Goal: Task Accomplishment & Management: Manage account settings

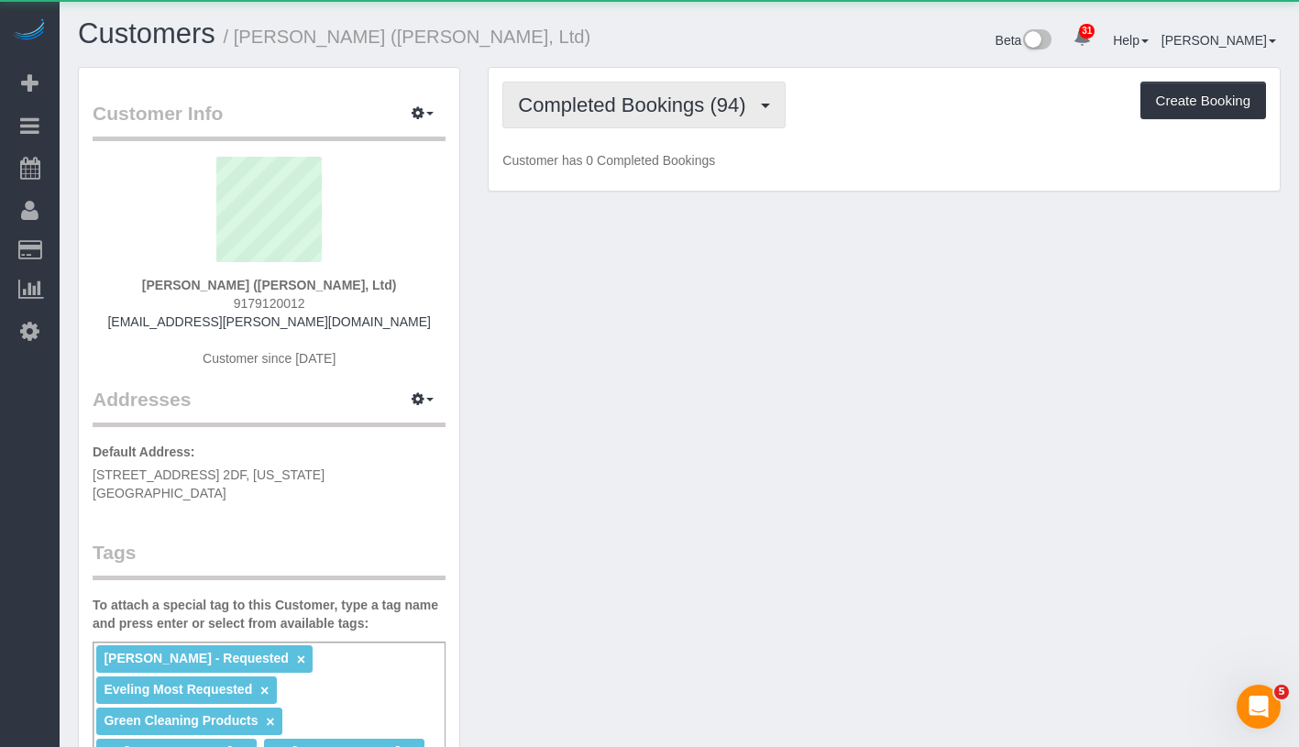
click at [582, 112] on span "Completed Bookings (94)" at bounding box center [636, 105] width 237 height 23
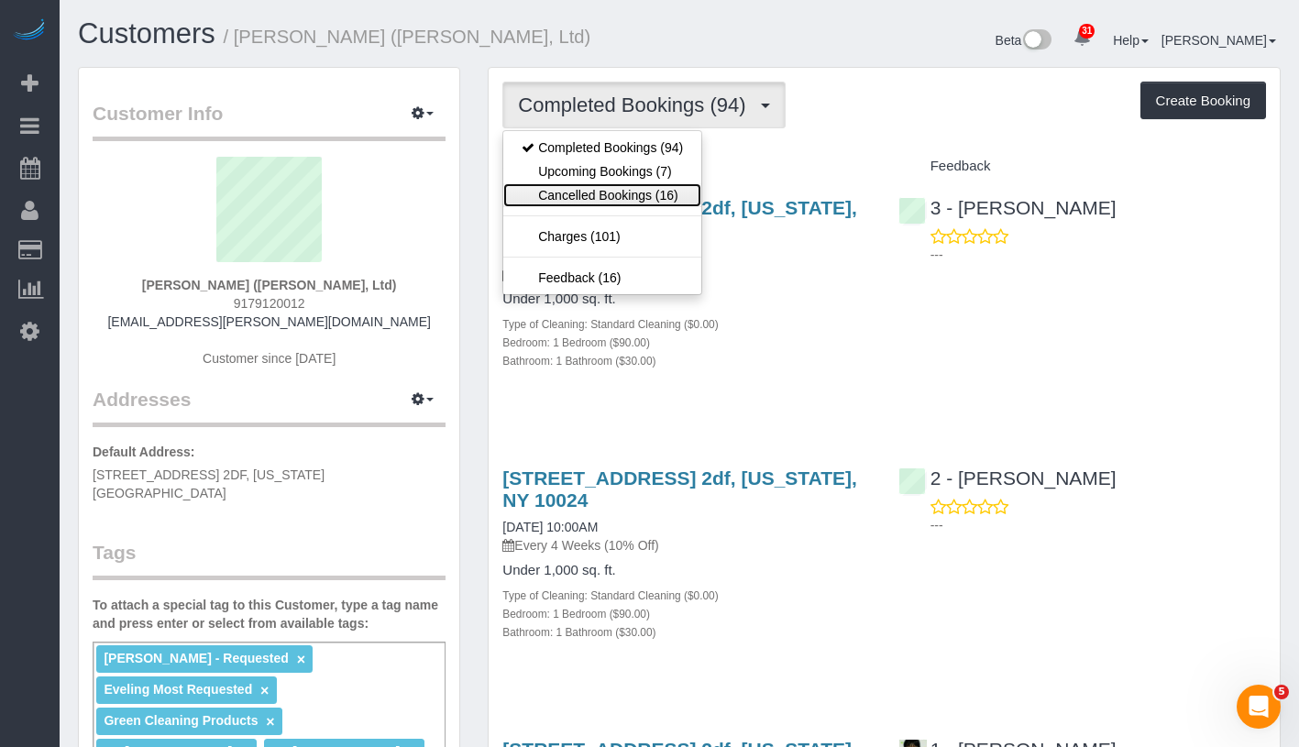
click at [585, 183] on link "Cancelled Bookings (16)" at bounding box center [602, 195] width 198 height 24
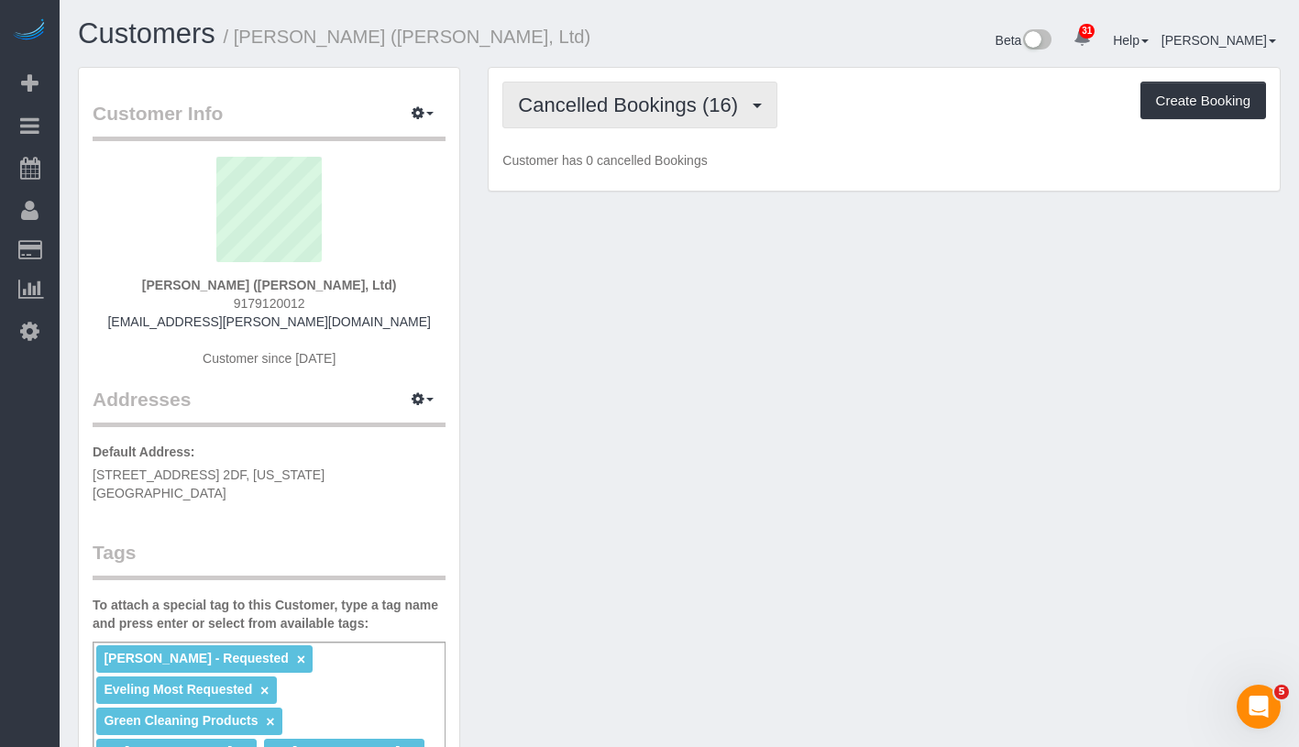
click at [613, 110] on span "Cancelled Bookings (16)" at bounding box center [632, 105] width 229 height 23
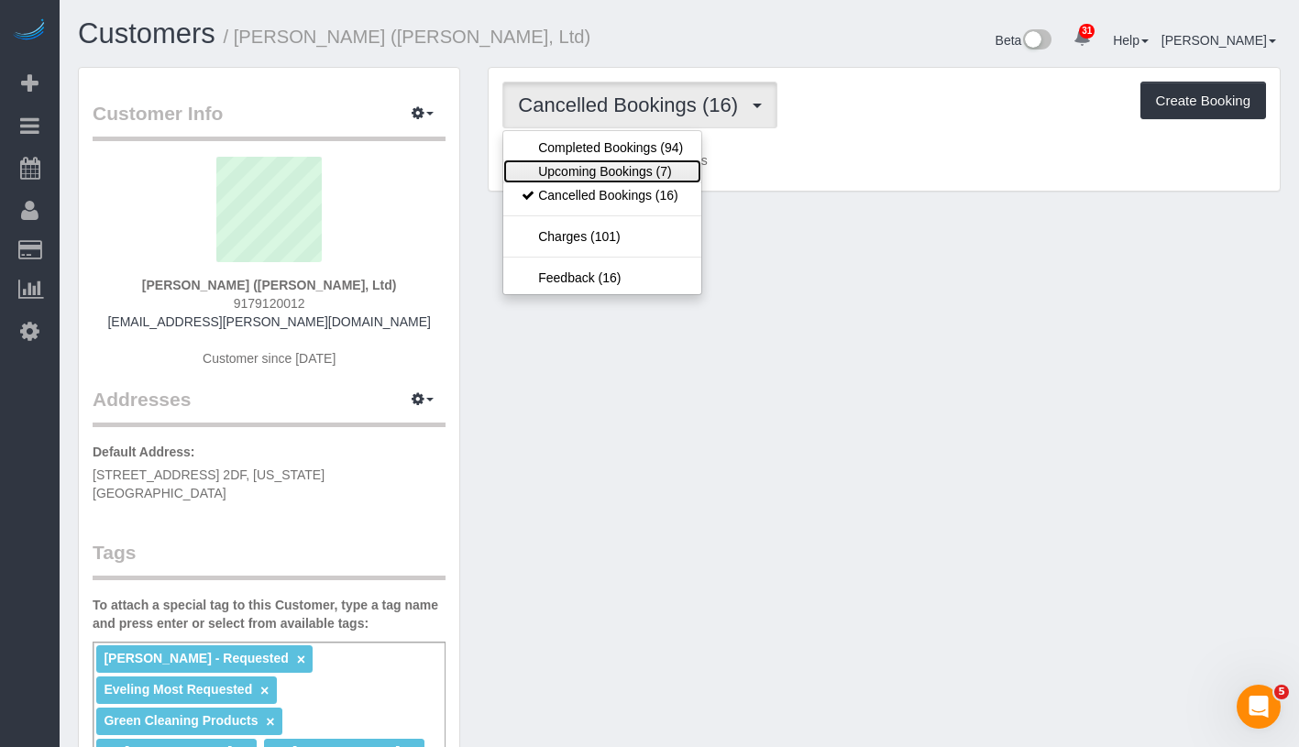
click at [596, 167] on link "Upcoming Bookings (7)" at bounding box center [602, 172] width 198 height 24
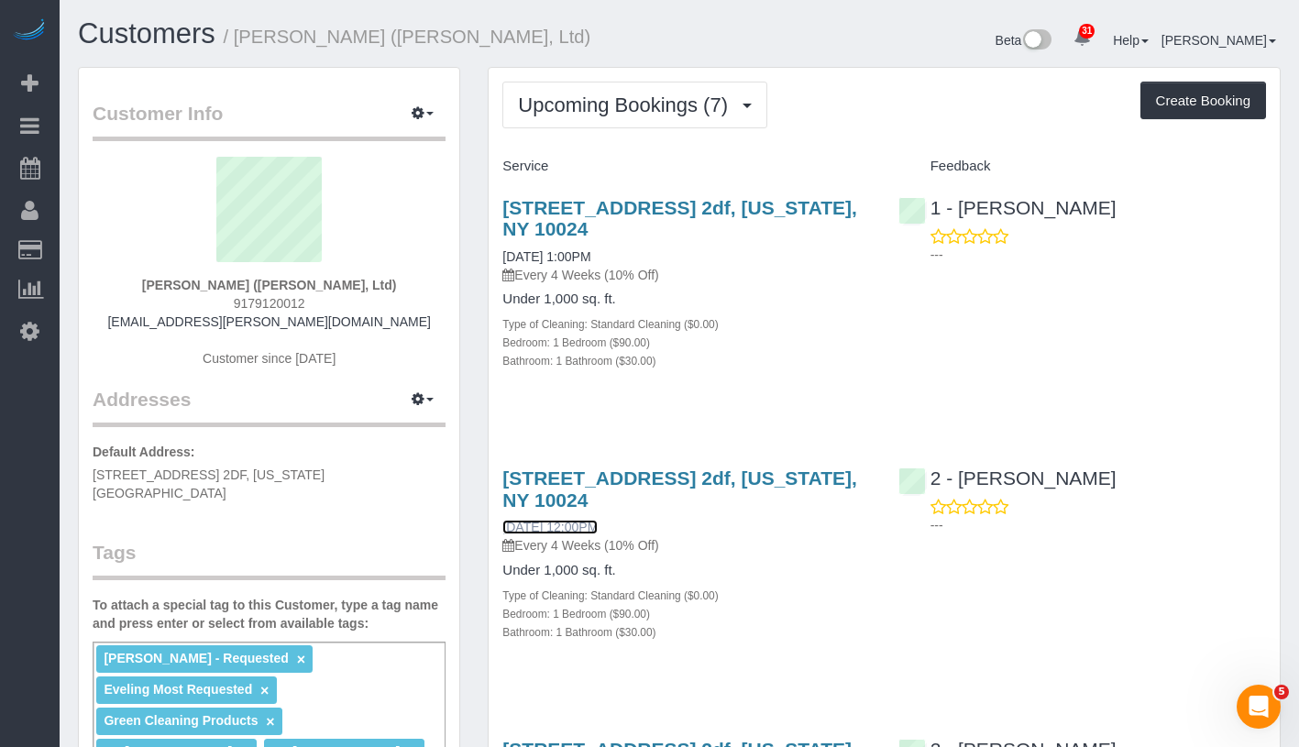
click at [574, 523] on link "[DATE] 12:00PM" at bounding box center [550, 527] width 95 height 15
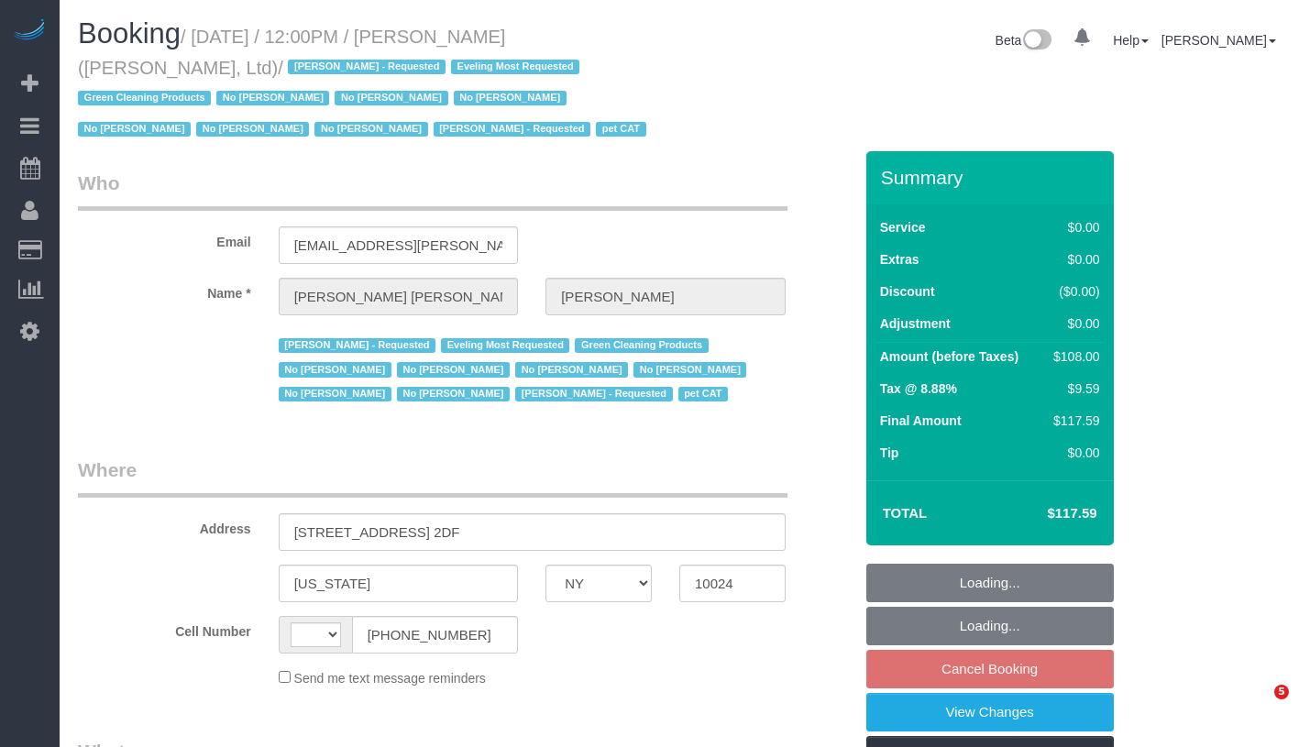
select select "NY"
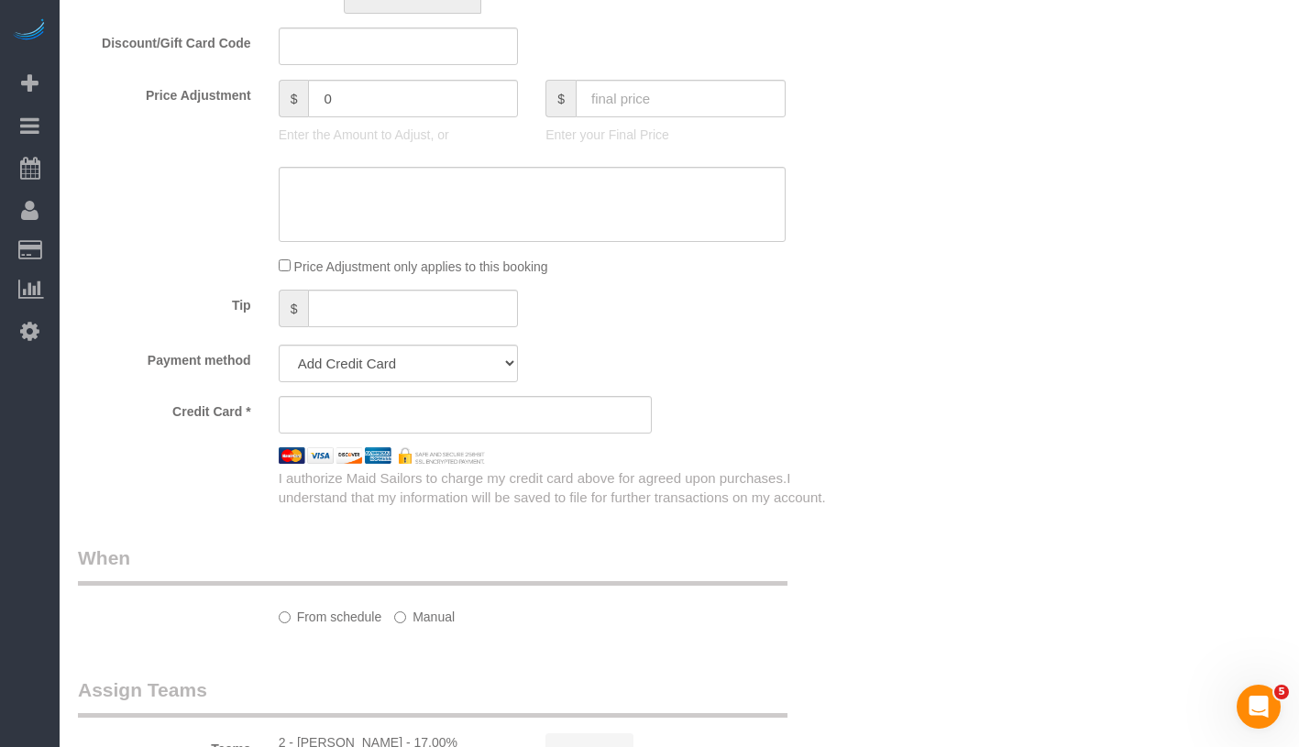
select select "string:[GEOGRAPHIC_DATA]"
select select "string:stripe-pm_1FqQkl4VGloSiKo7nqxPTwDY"
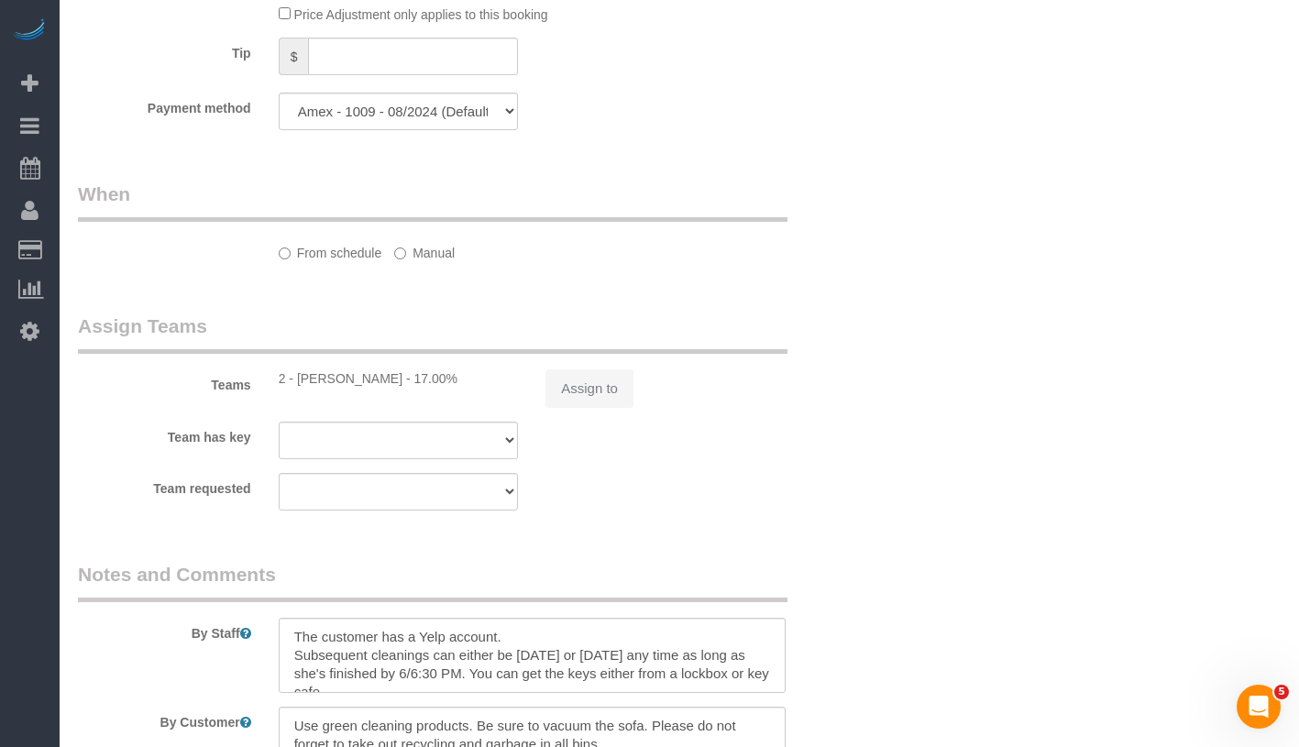
select select "object:862"
select select "spot5"
select select "number:59"
select select "number:76"
select select "number:14"
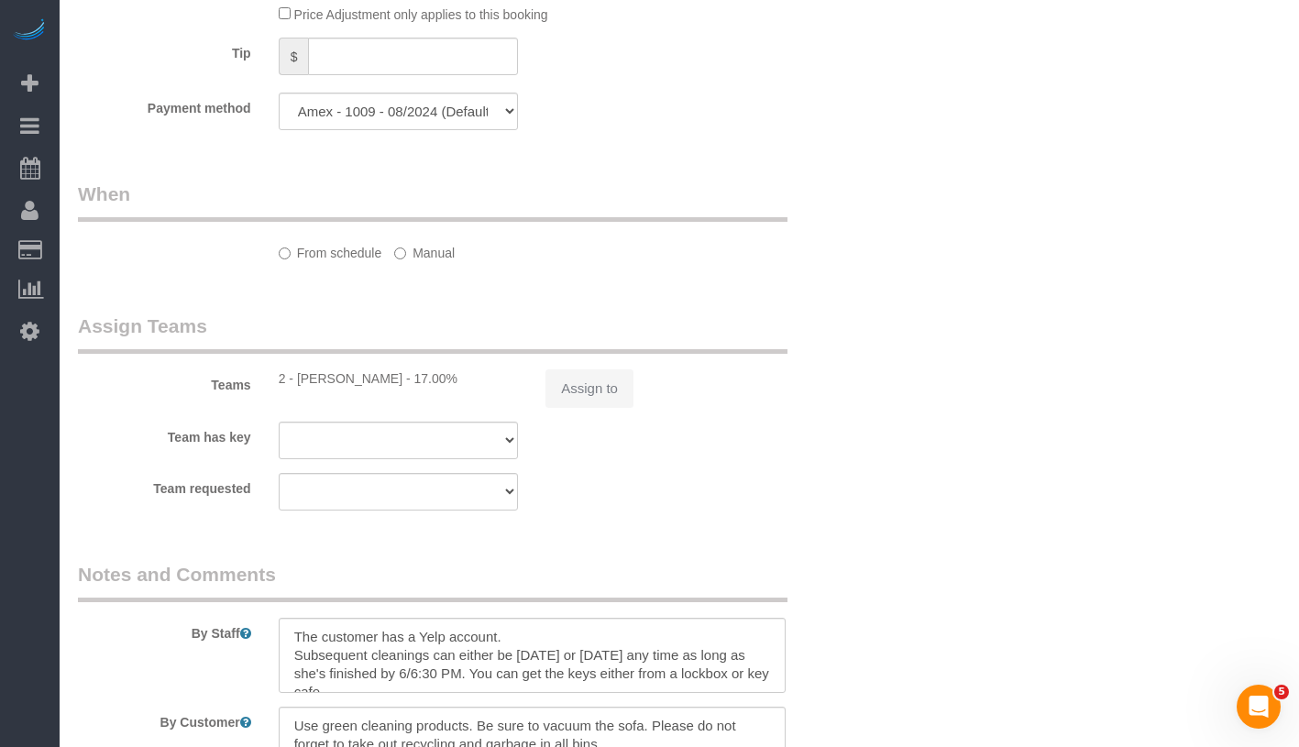
select select "number:7"
select select "number:21"
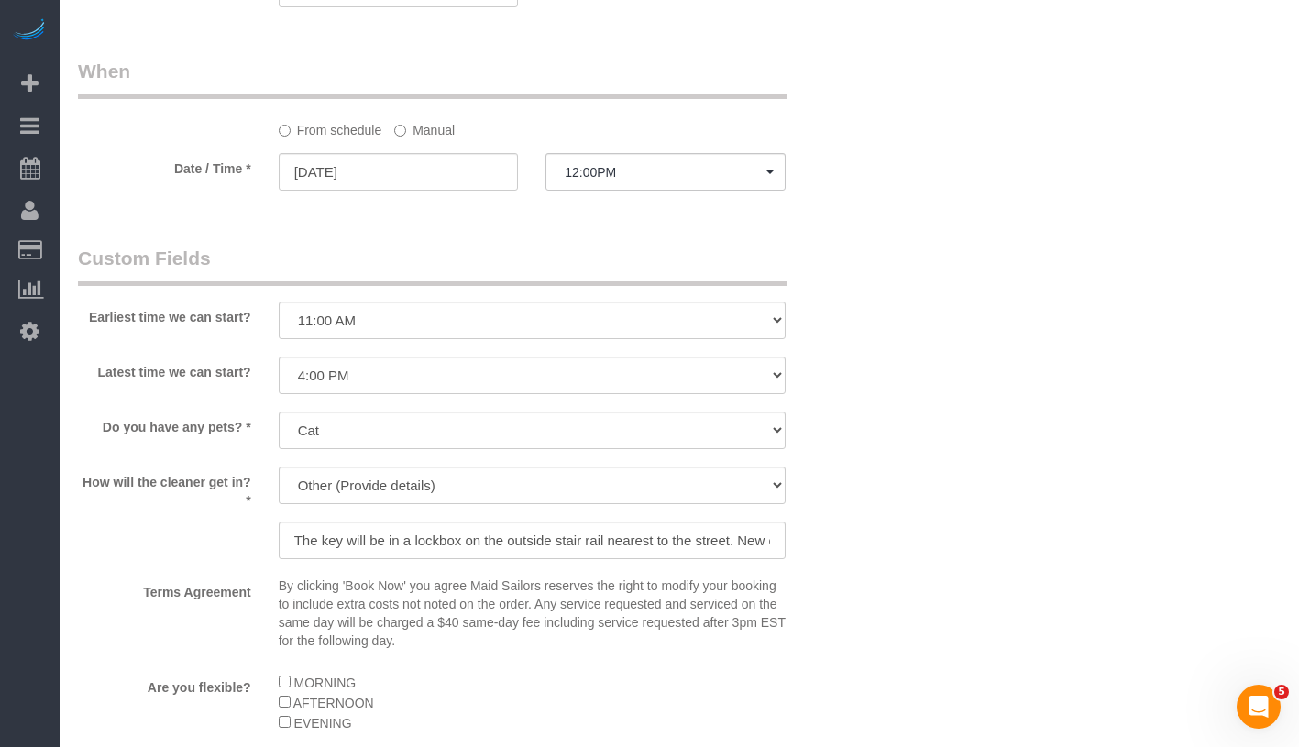
select select "object:1059"
select select "22223"
select select "1"
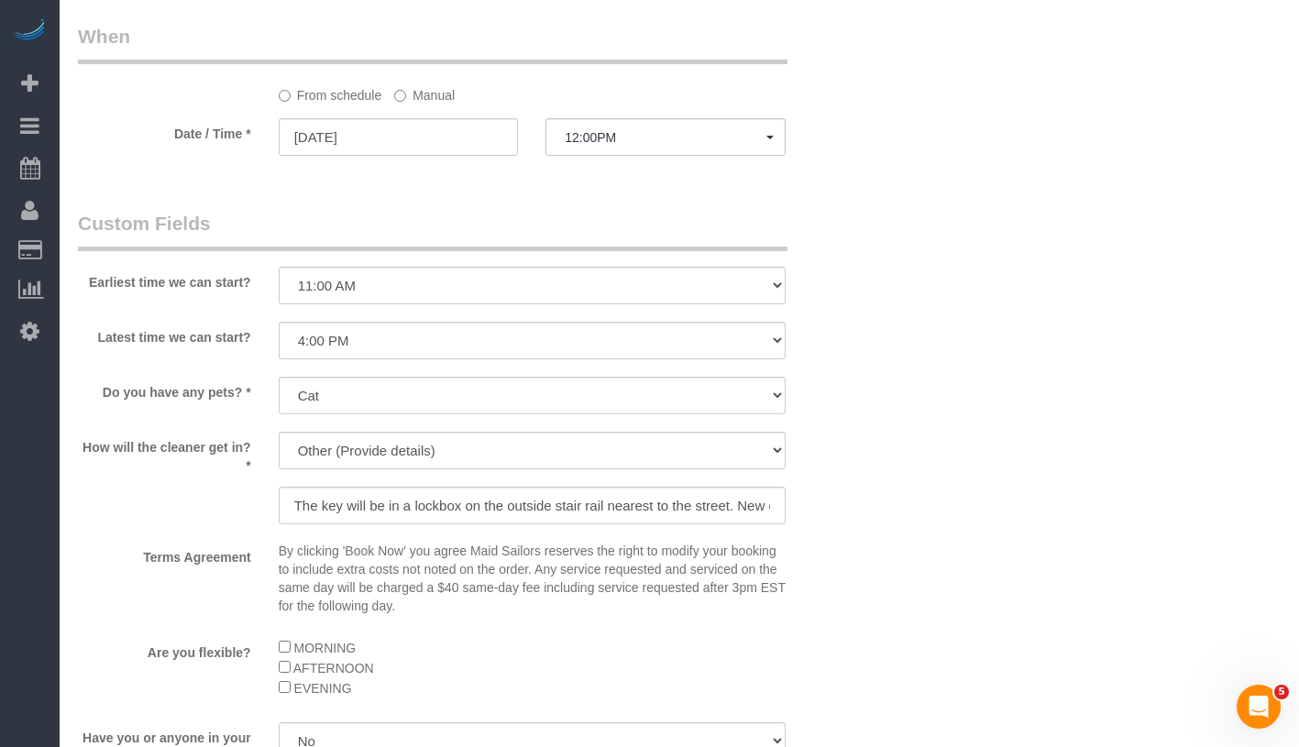
select select "1"
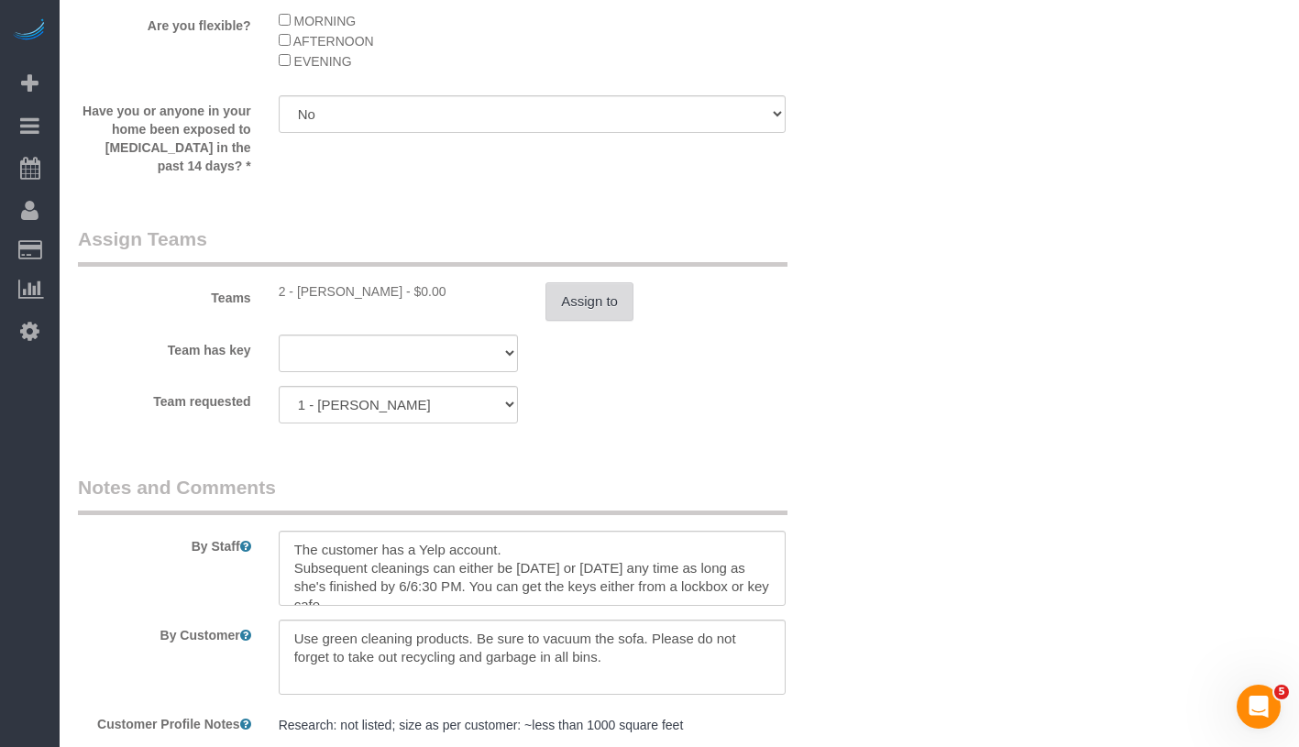
click at [599, 295] on button "Assign to" at bounding box center [590, 301] width 88 height 39
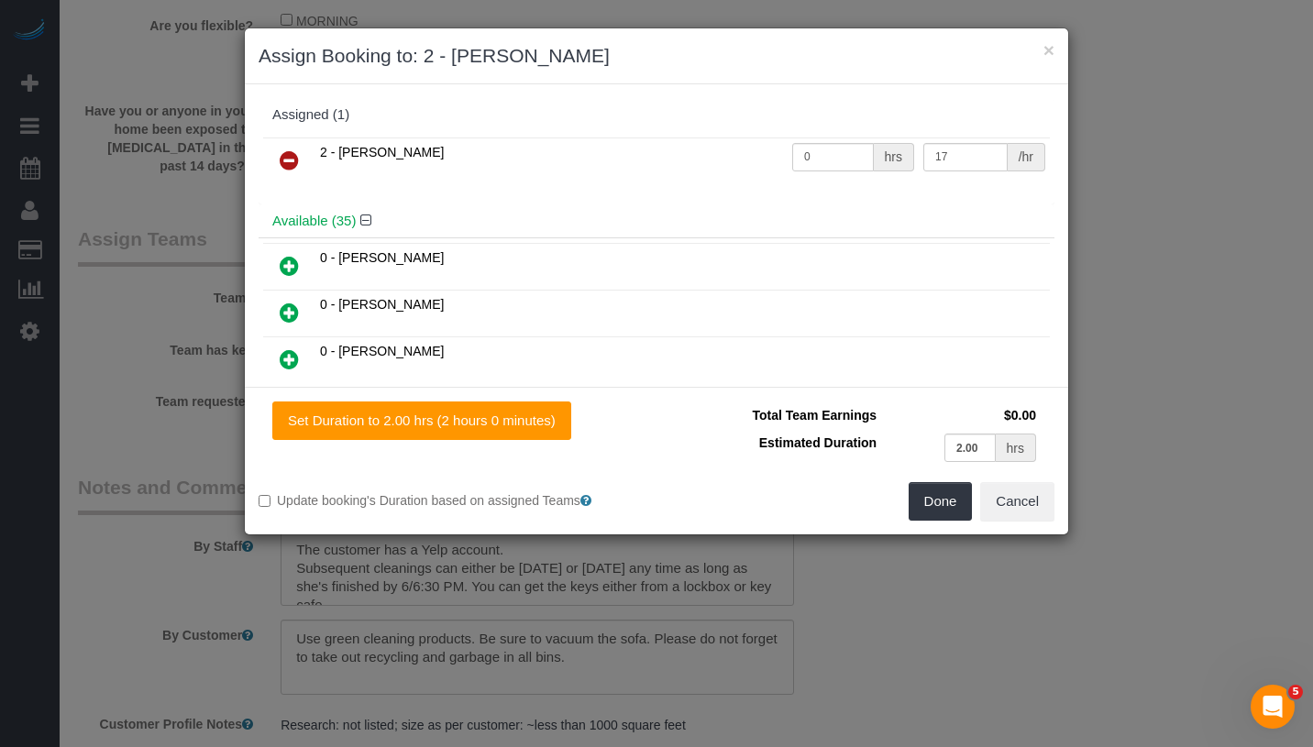
click at [285, 157] on icon at bounding box center [289, 160] width 19 height 22
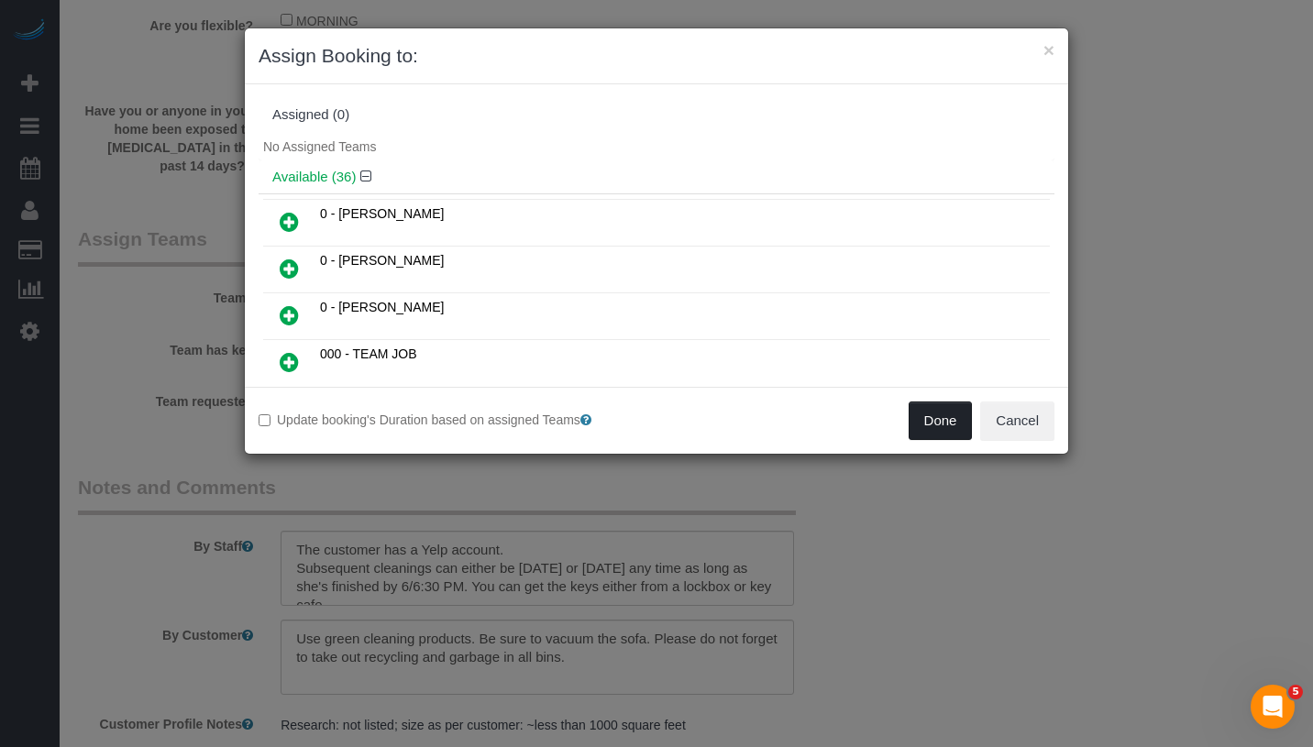
click at [957, 418] on button "Done" at bounding box center [941, 421] width 64 height 39
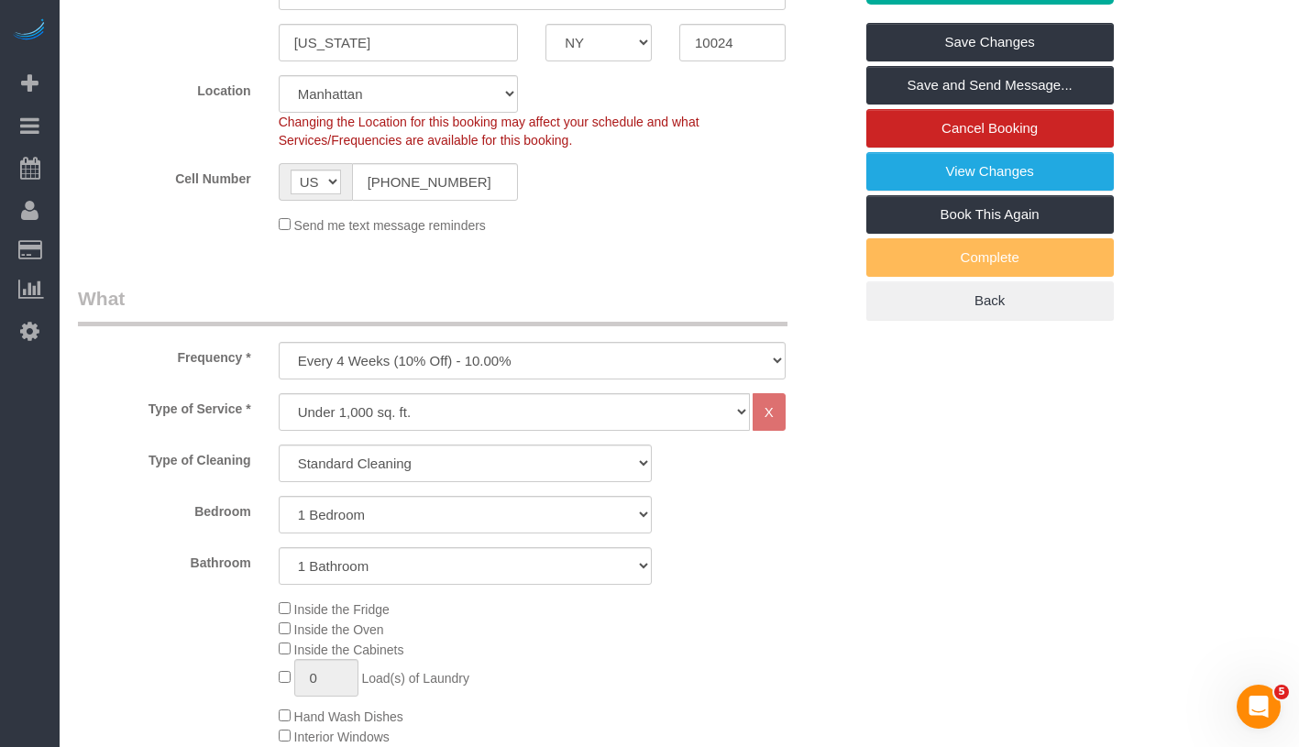
scroll to position [54, 0]
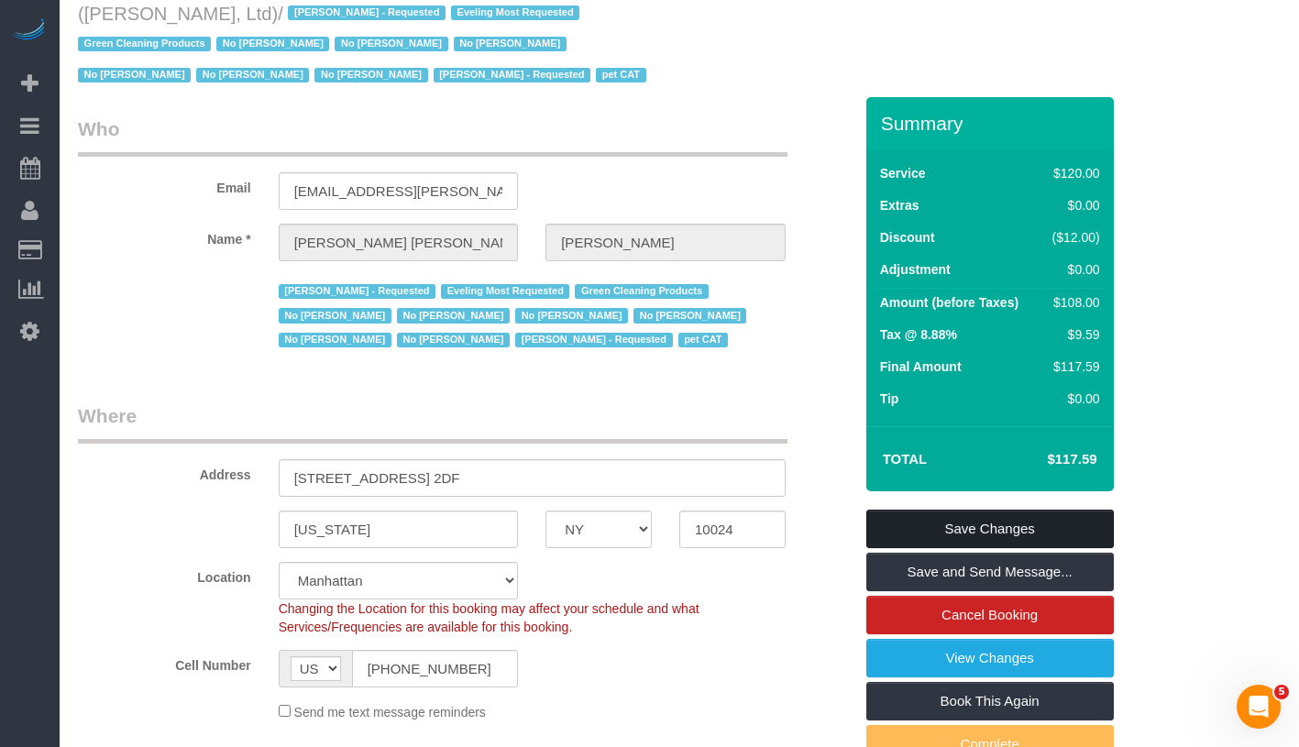
click at [1052, 523] on link "Save Changes" at bounding box center [991, 529] width 248 height 39
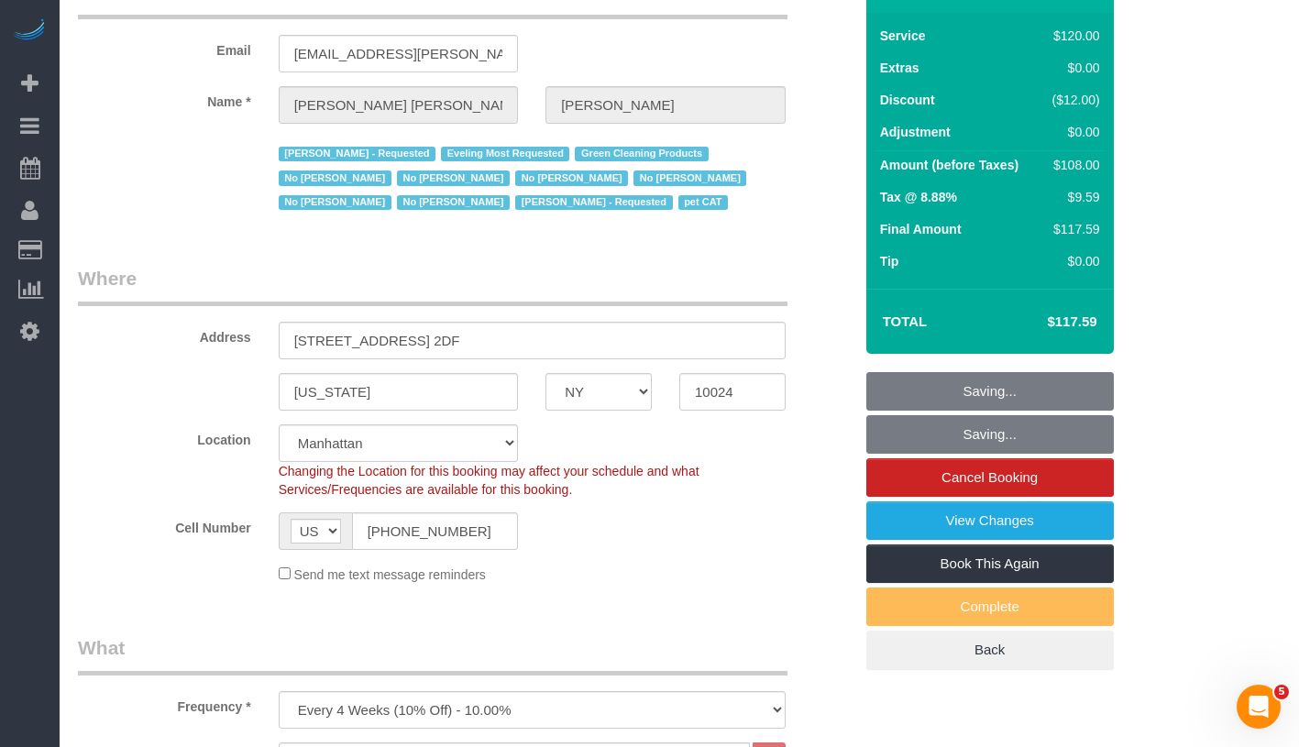
scroll to position [244, 0]
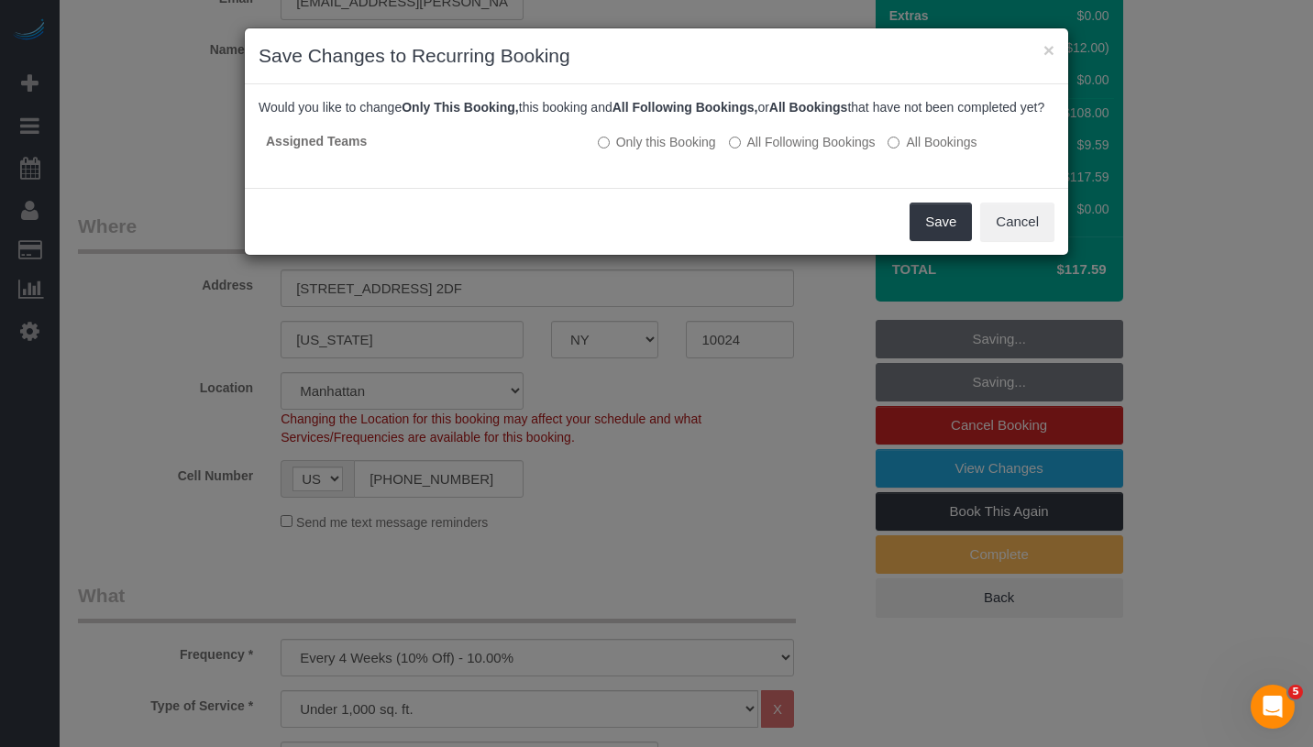
drag, startPoint x: 1304, startPoint y: 131, endPoint x: 1307, endPoint y: 119, distance: 12.2
click at [1298, 119] on html "× Save Changes to Recurring Booking Would you like to change Only This Booking,…" at bounding box center [656, 129] width 1313 height 747
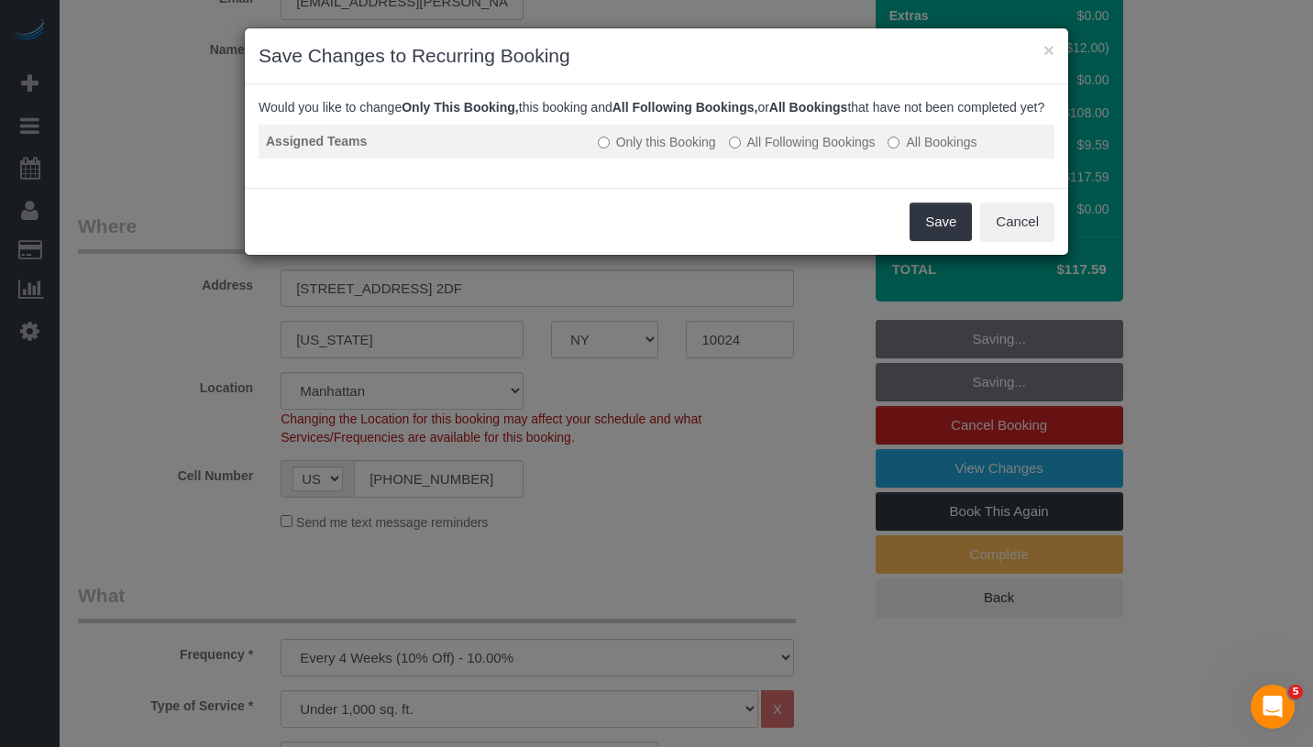
click at [774, 151] on label "All Following Bookings" at bounding box center [802, 142] width 147 height 18
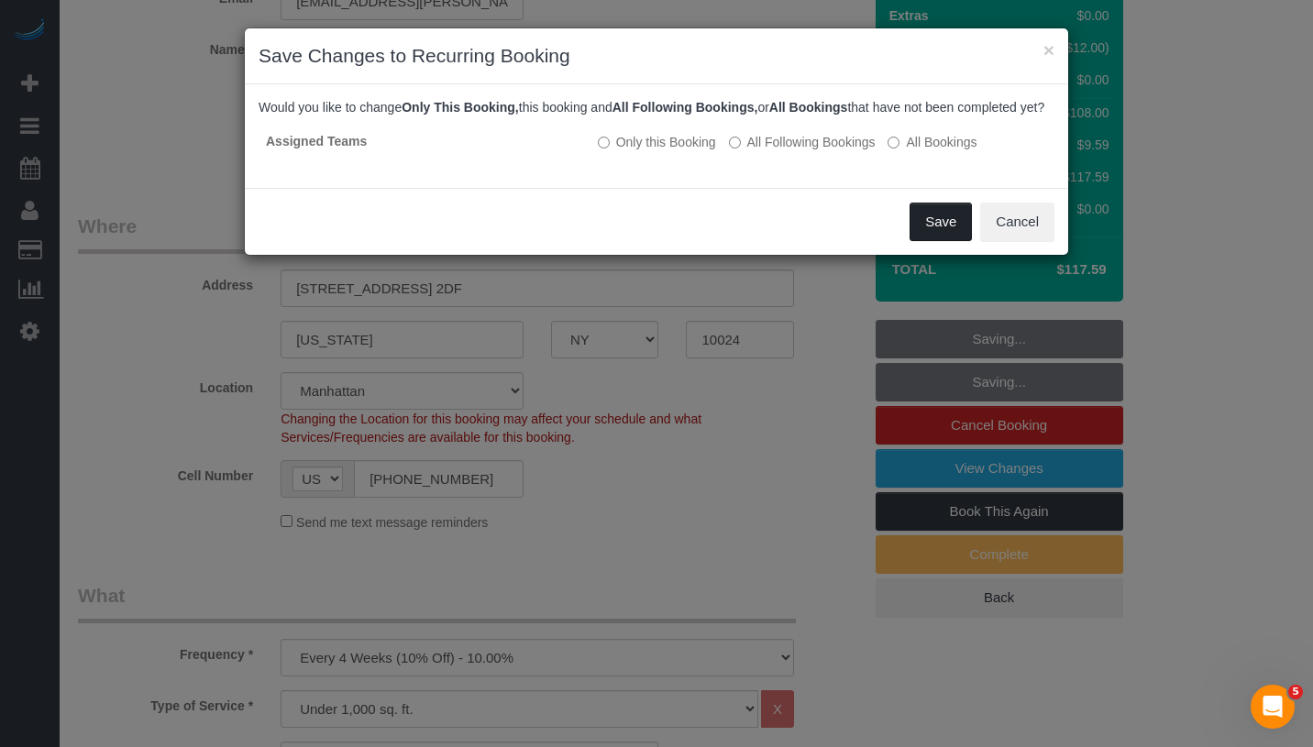
click at [934, 235] on button "Save" at bounding box center [941, 222] width 62 height 39
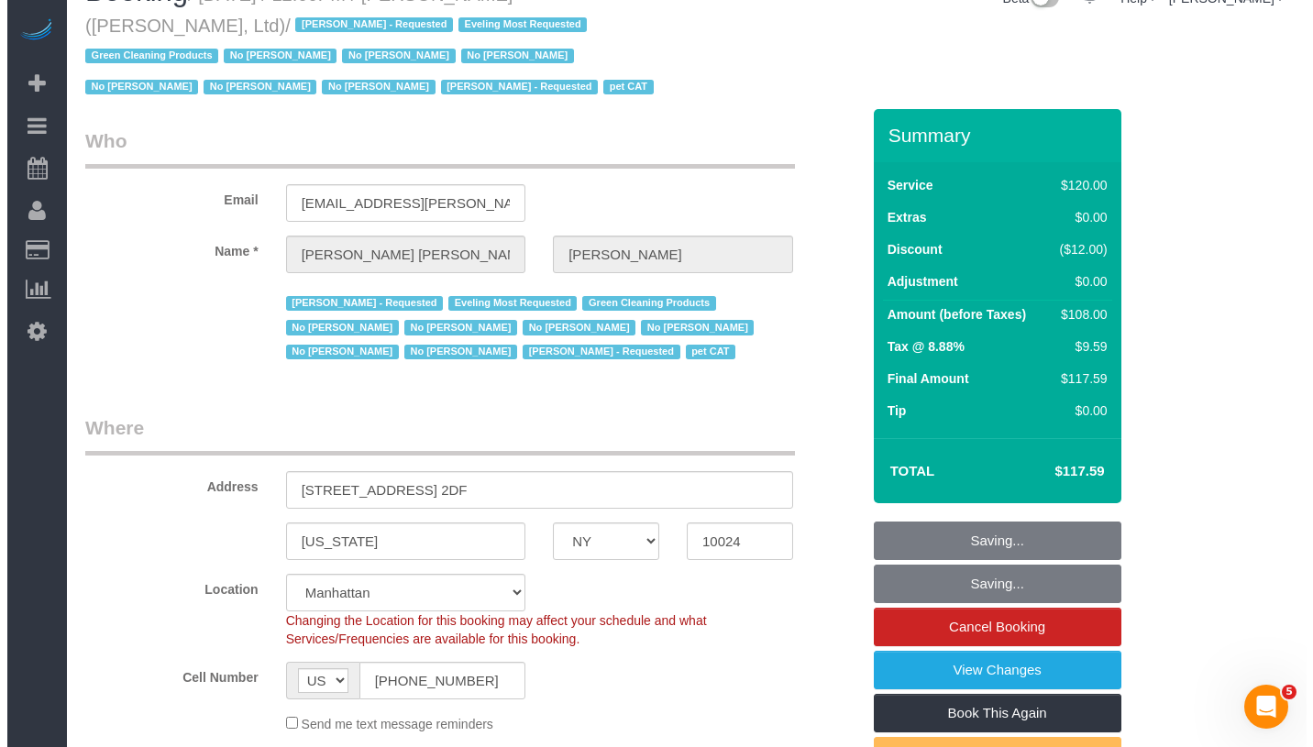
scroll to position [0, 0]
